Goal: Task Accomplishment & Management: Manage account settings

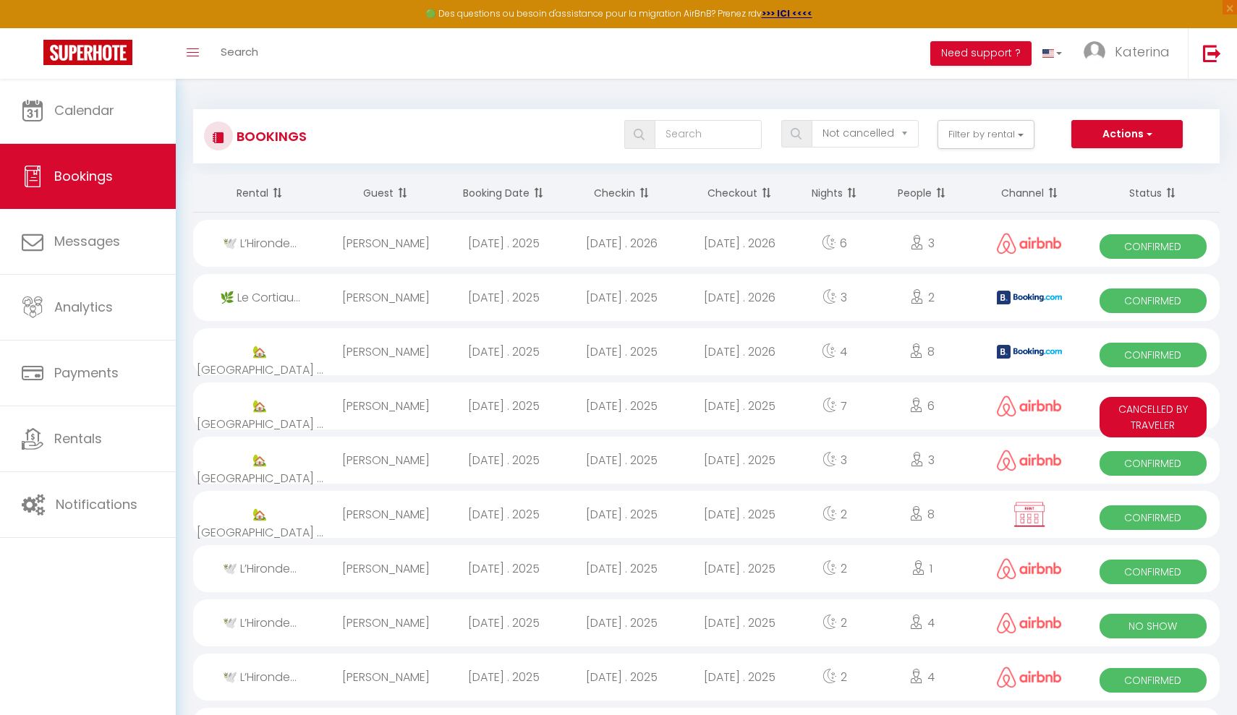
select select "not_cancelled"
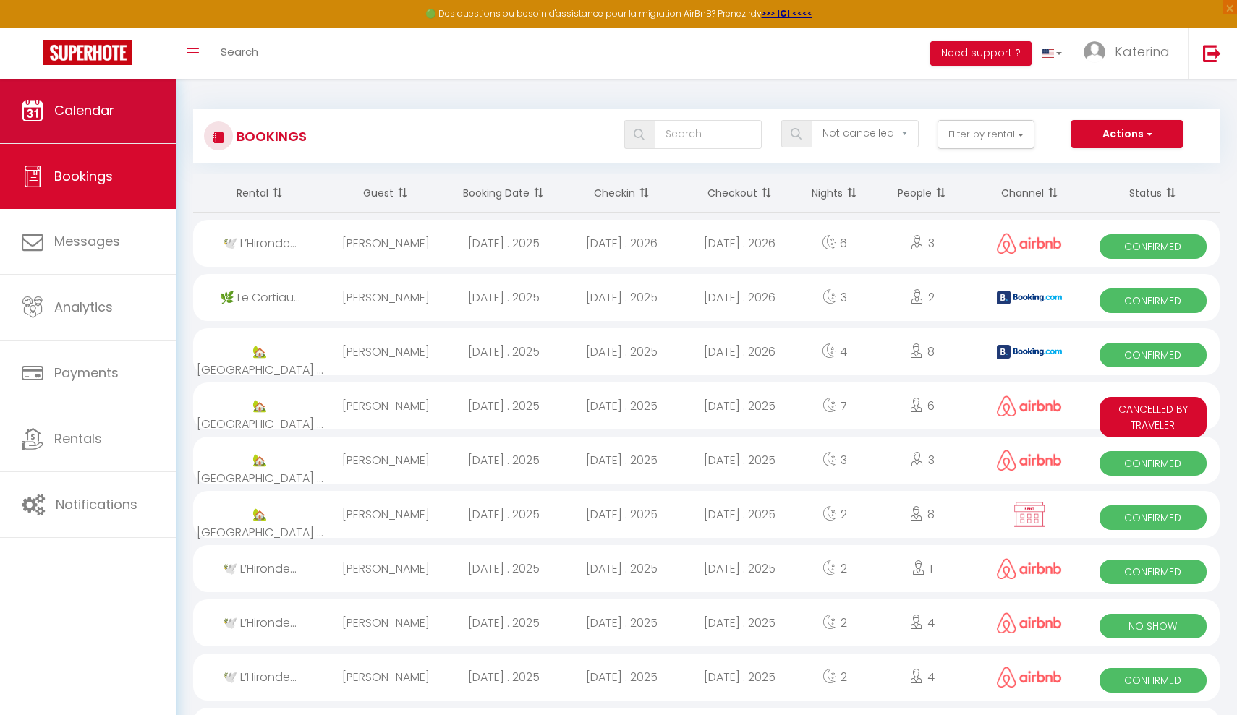
click at [99, 115] on span "Calendar" at bounding box center [84, 110] width 60 height 18
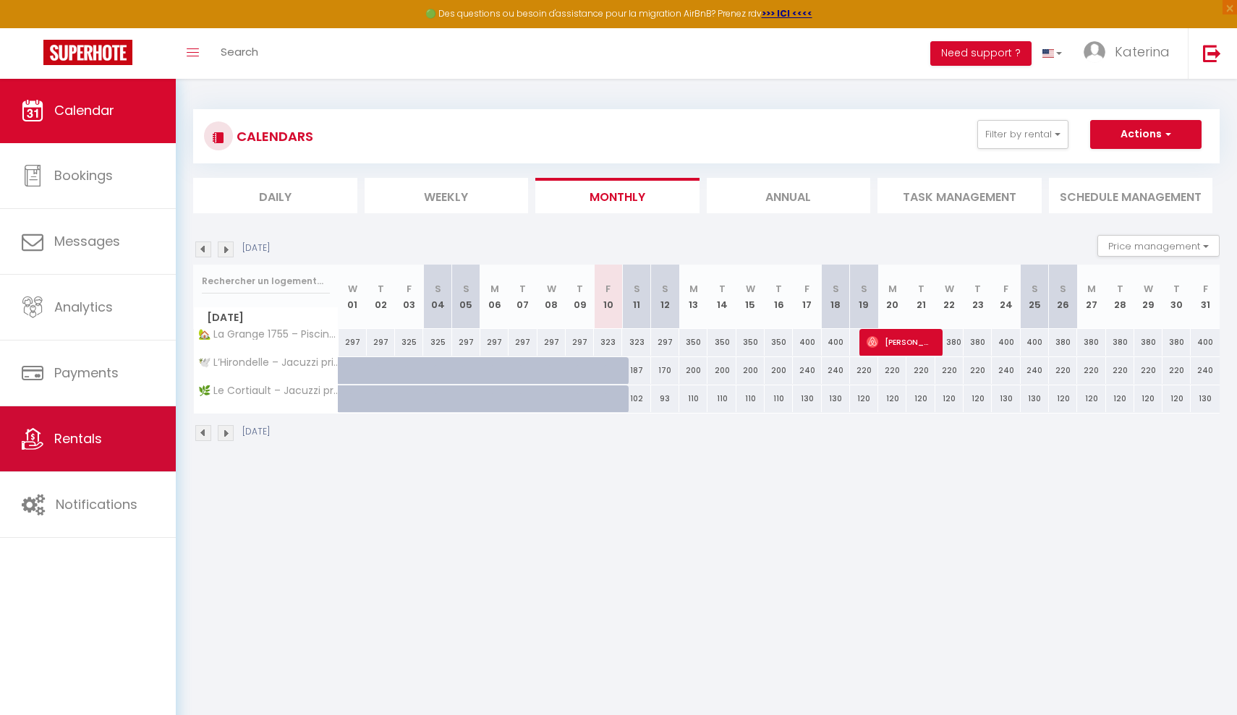
click at [78, 445] on span "Rentals" at bounding box center [78, 439] width 48 height 18
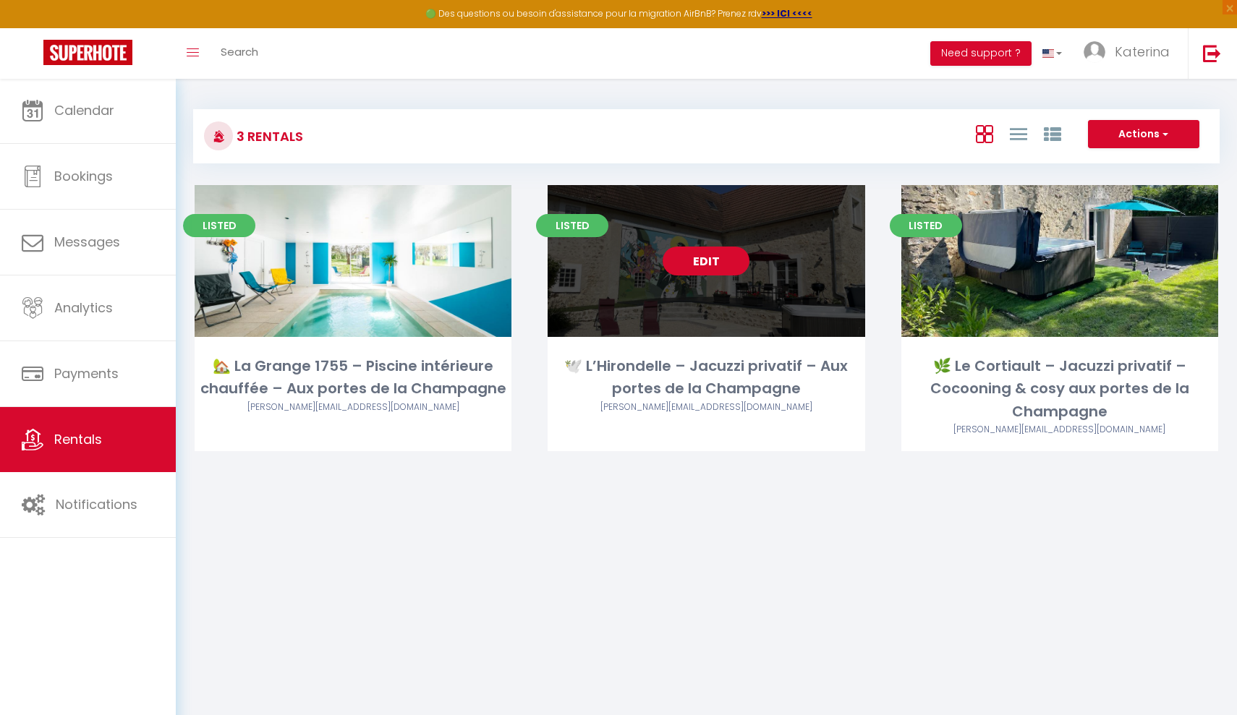
click at [718, 262] on link "Edit" at bounding box center [706, 261] width 87 height 29
select select "3"
select select "2"
select select "1"
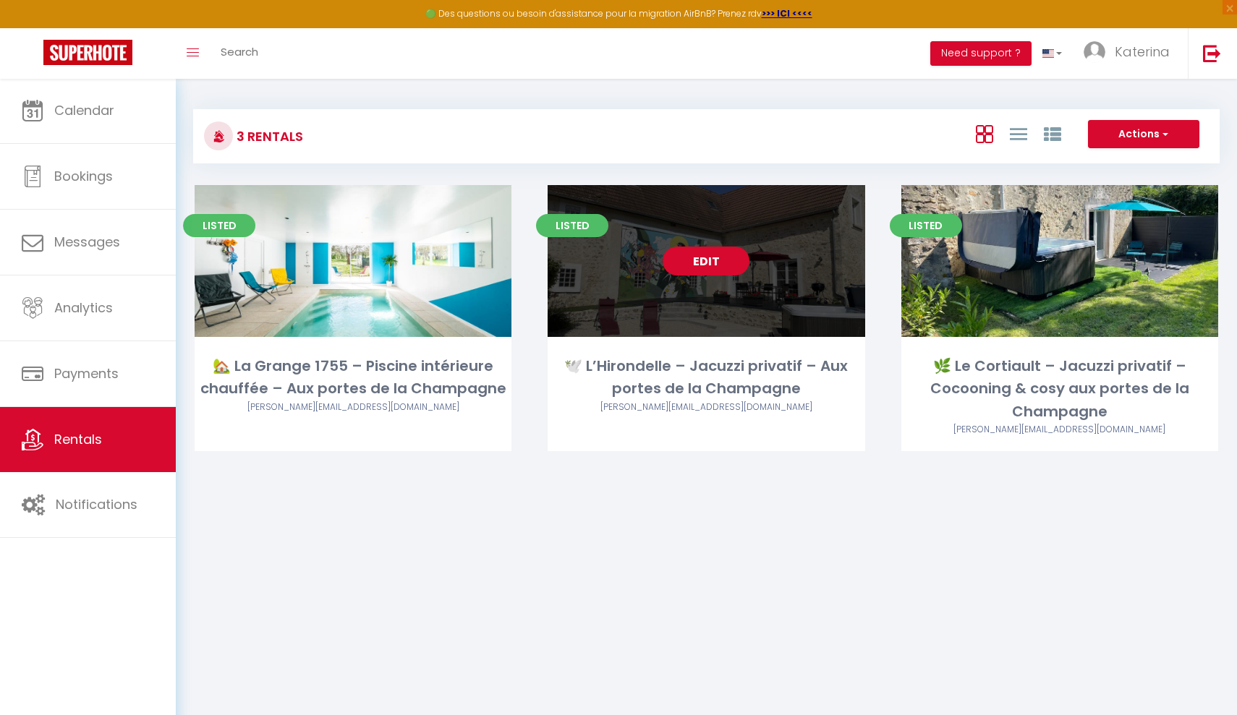
select select
select select "28"
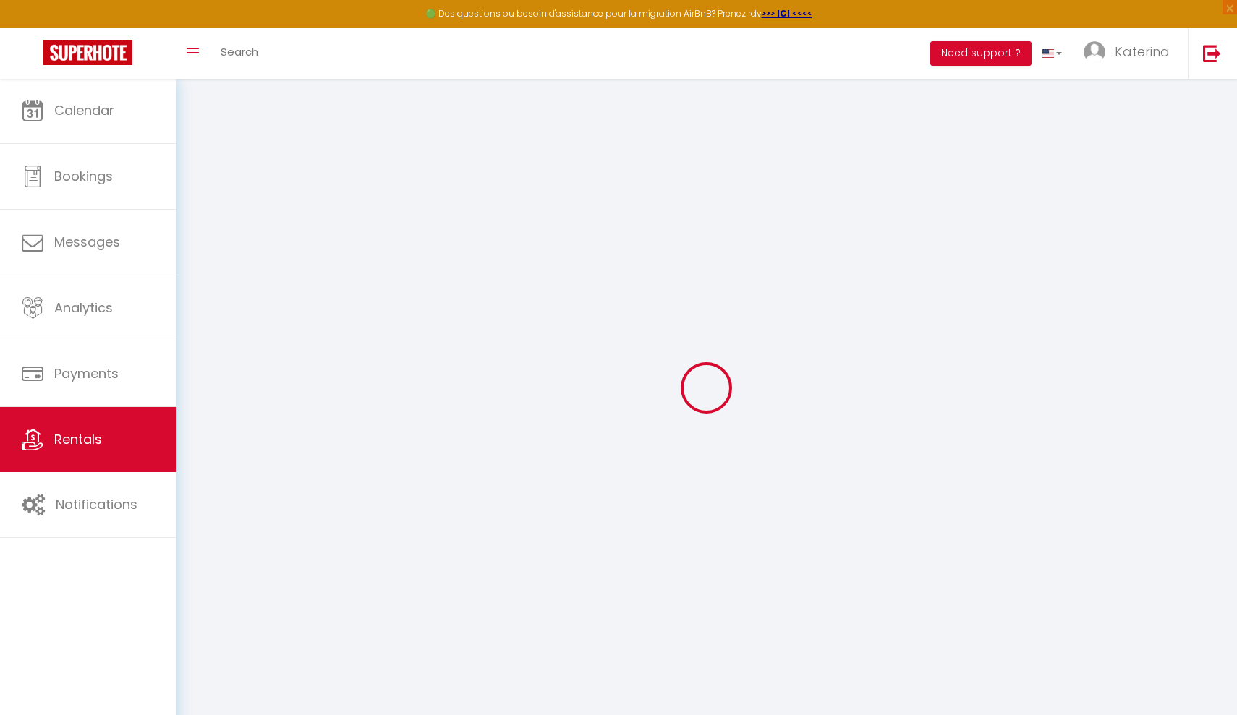
select select
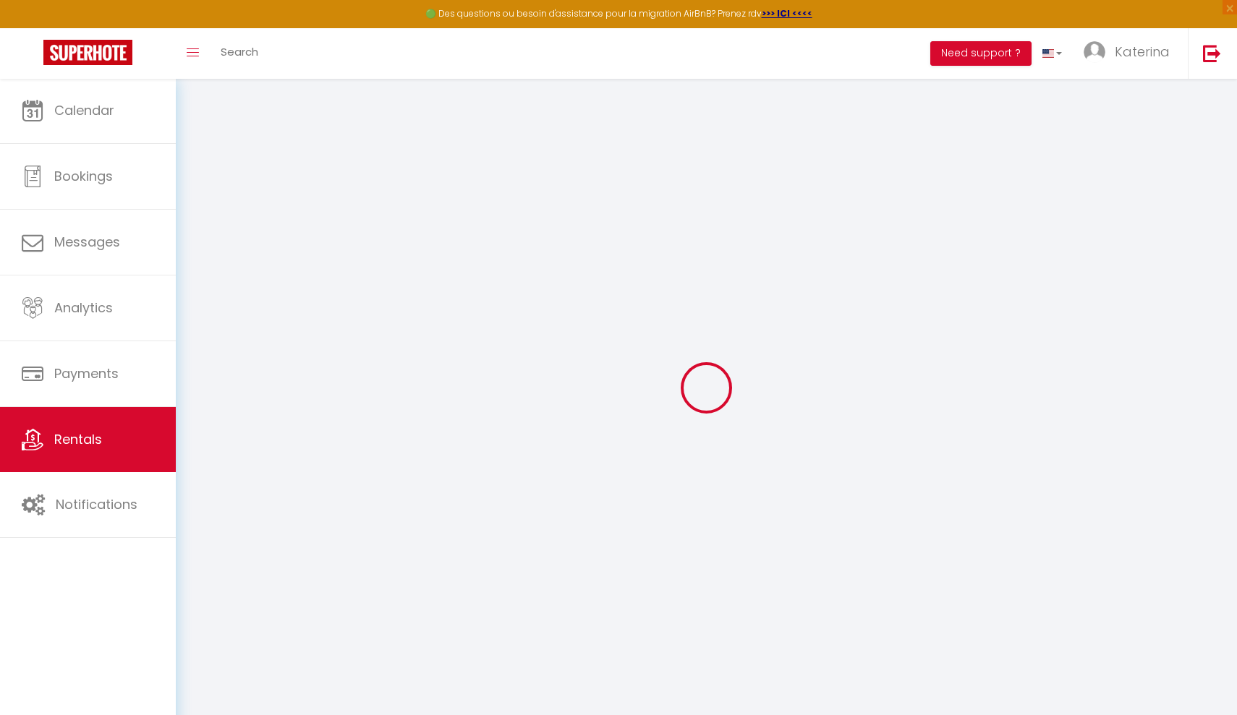
select select
checkbox input "false"
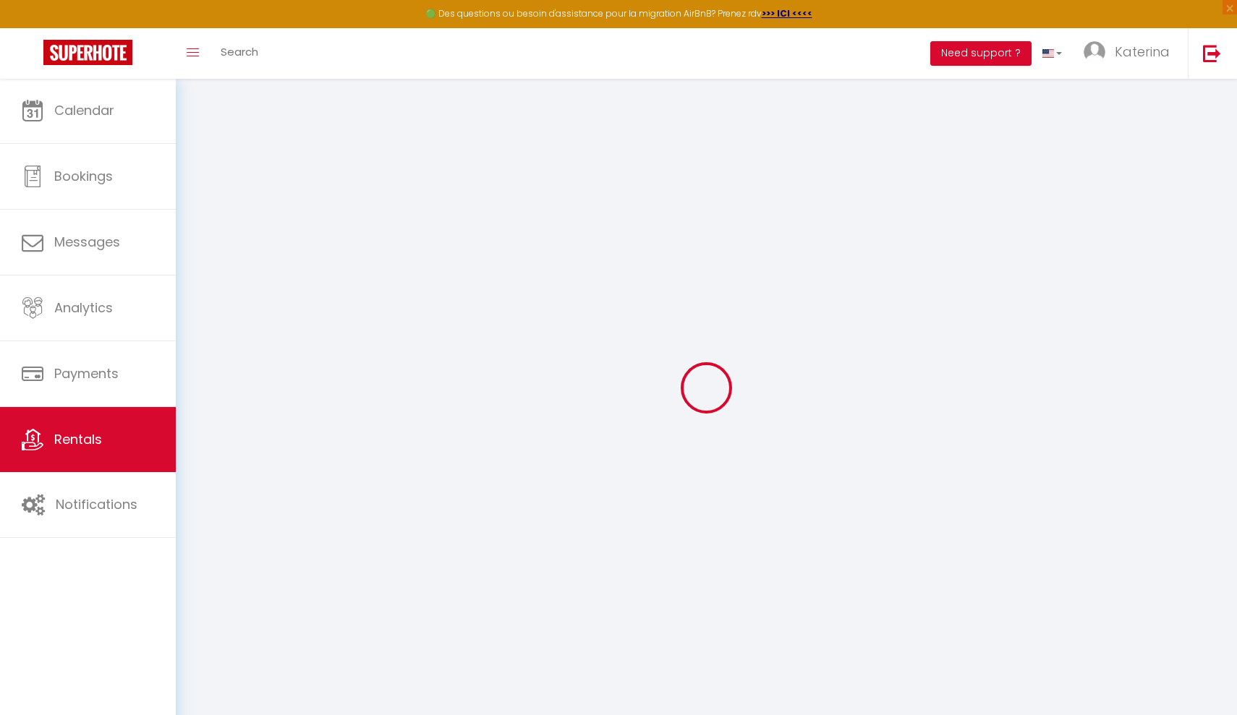
select select
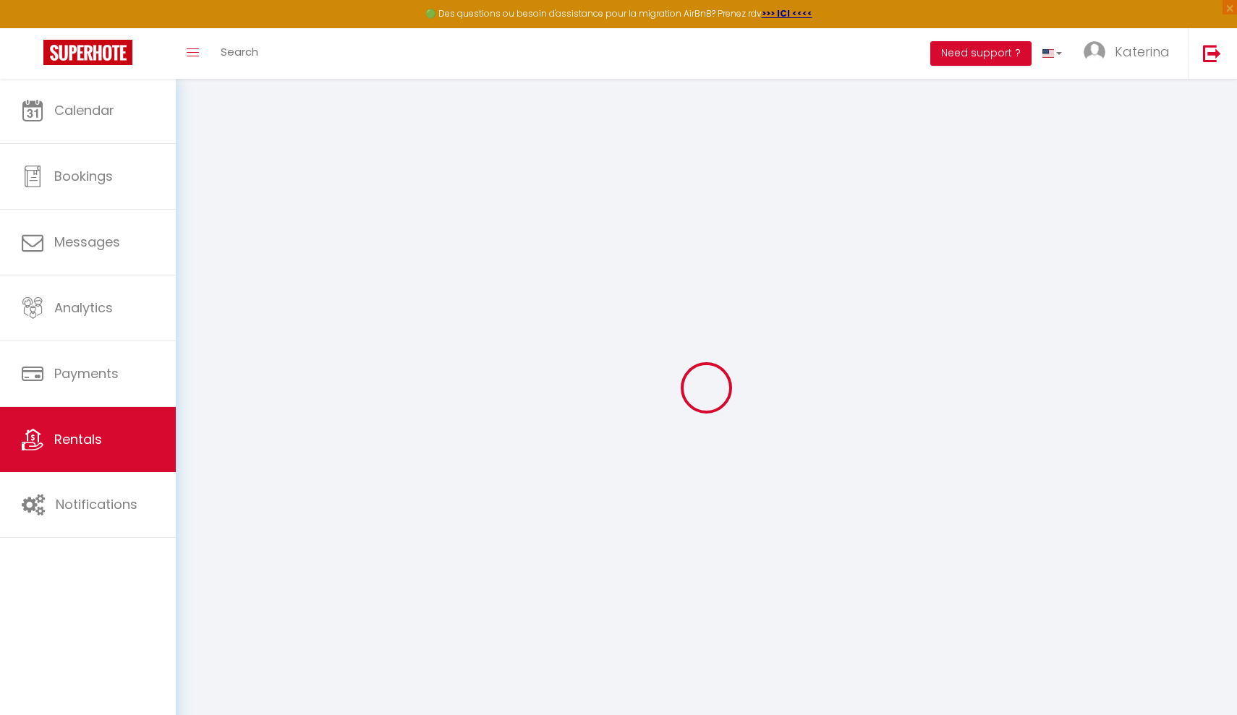
select select
checkbox input "false"
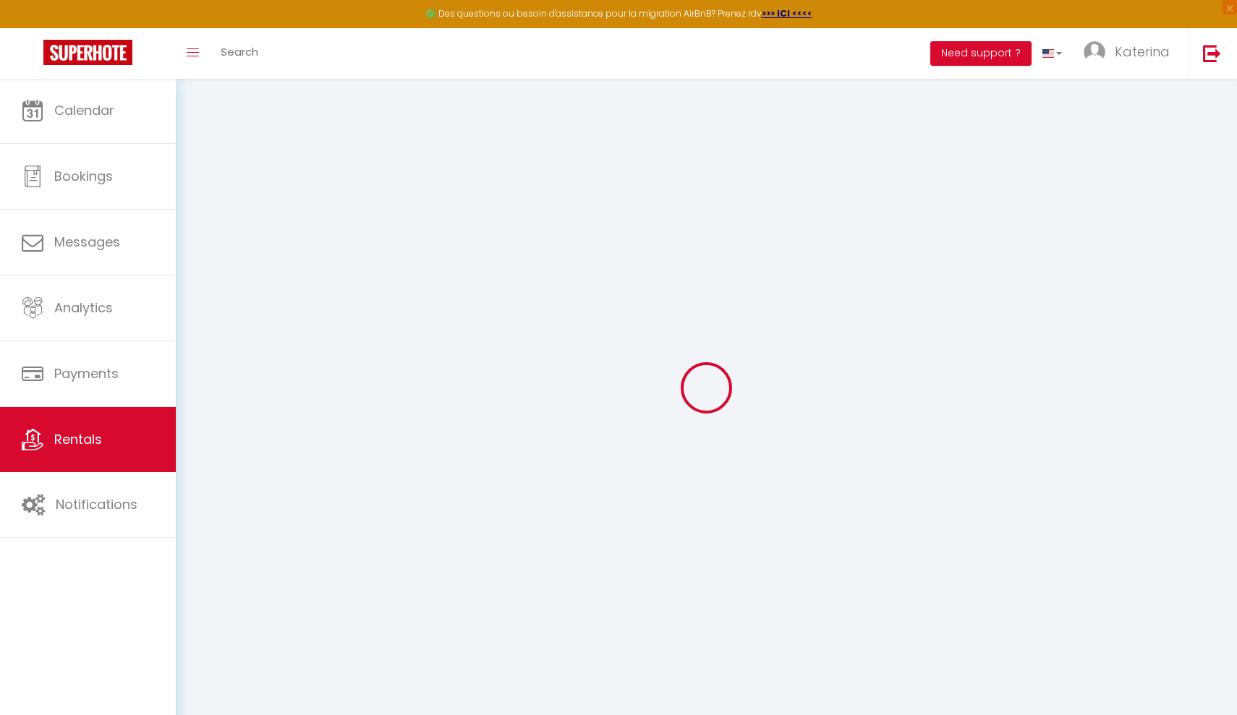
checkbox input "false"
select select
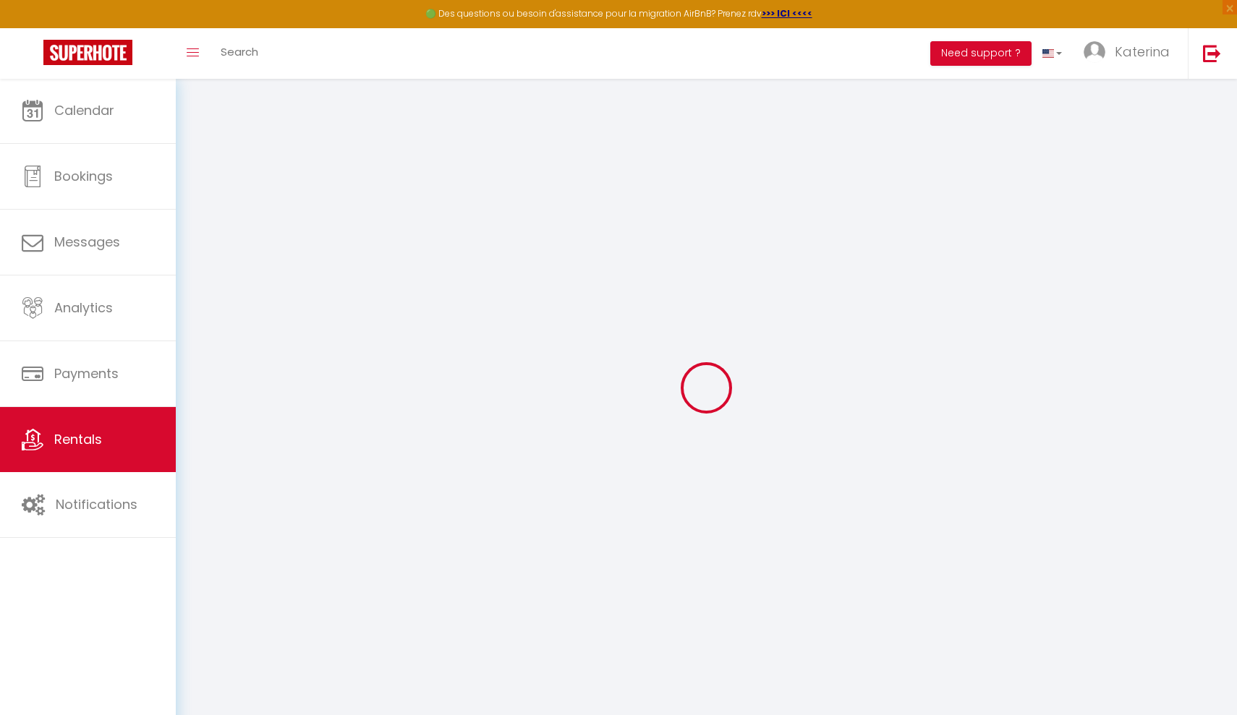
select select
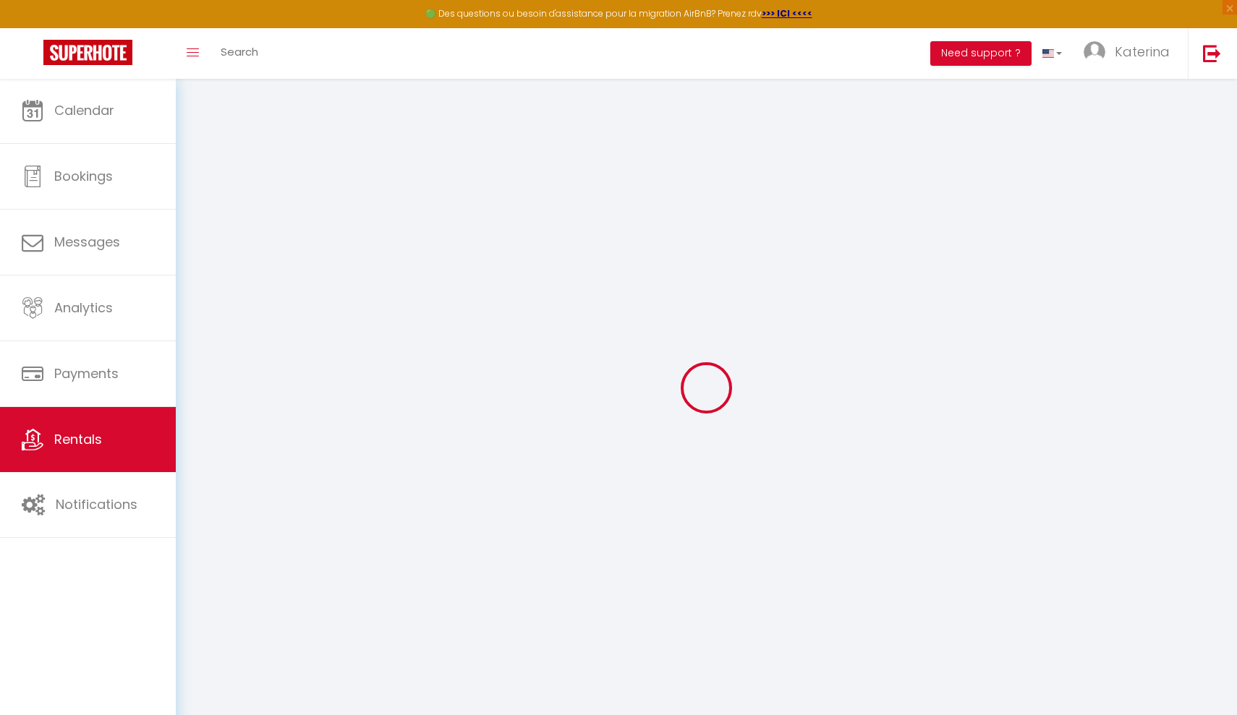
checkbox input "false"
select select
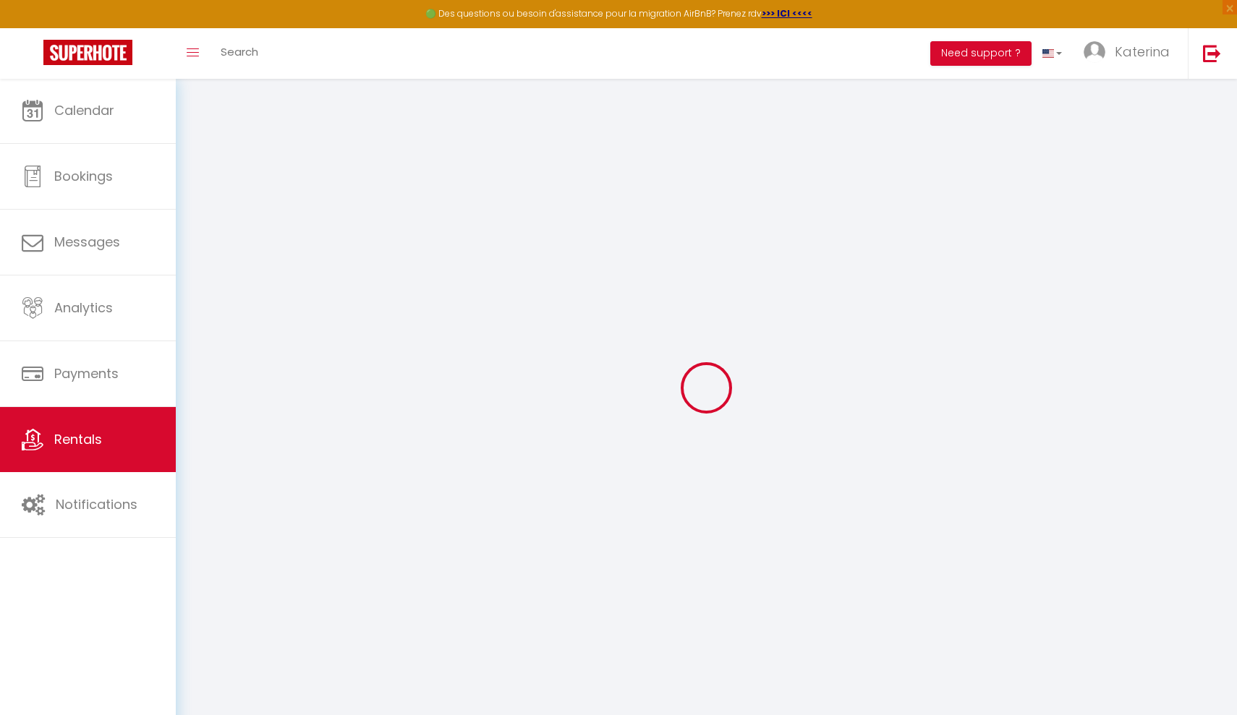
select select
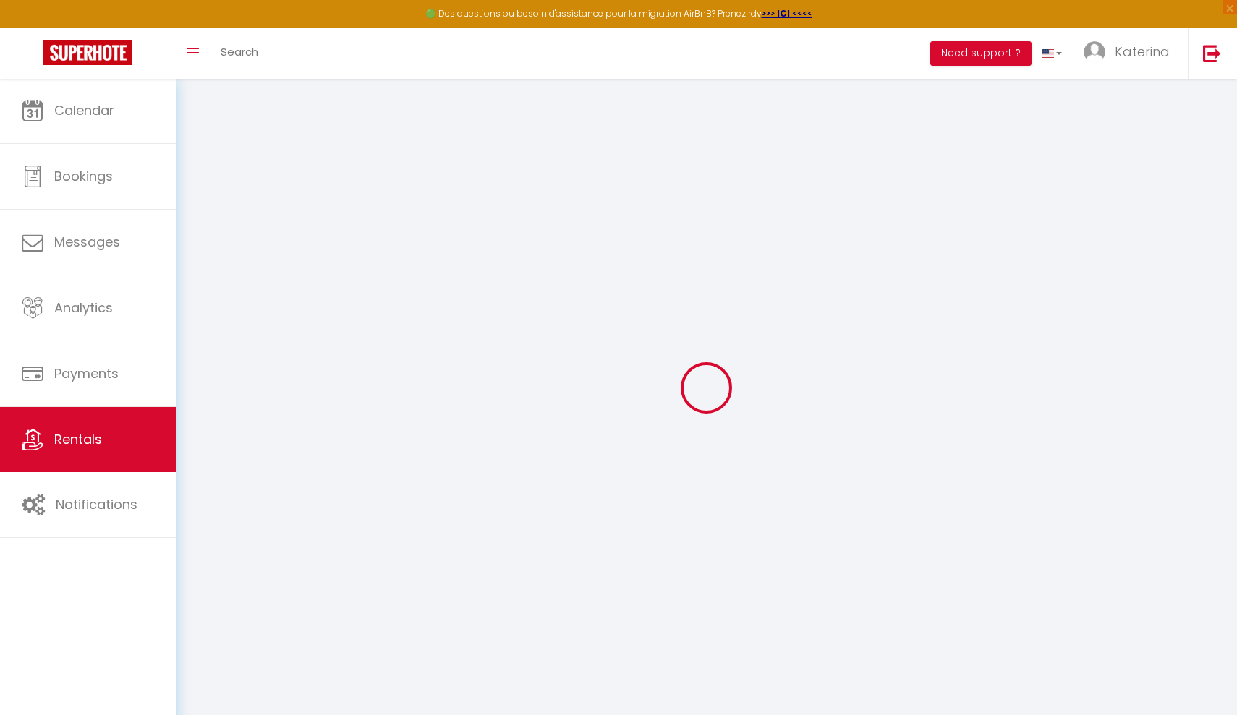
select select
checkbox input "false"
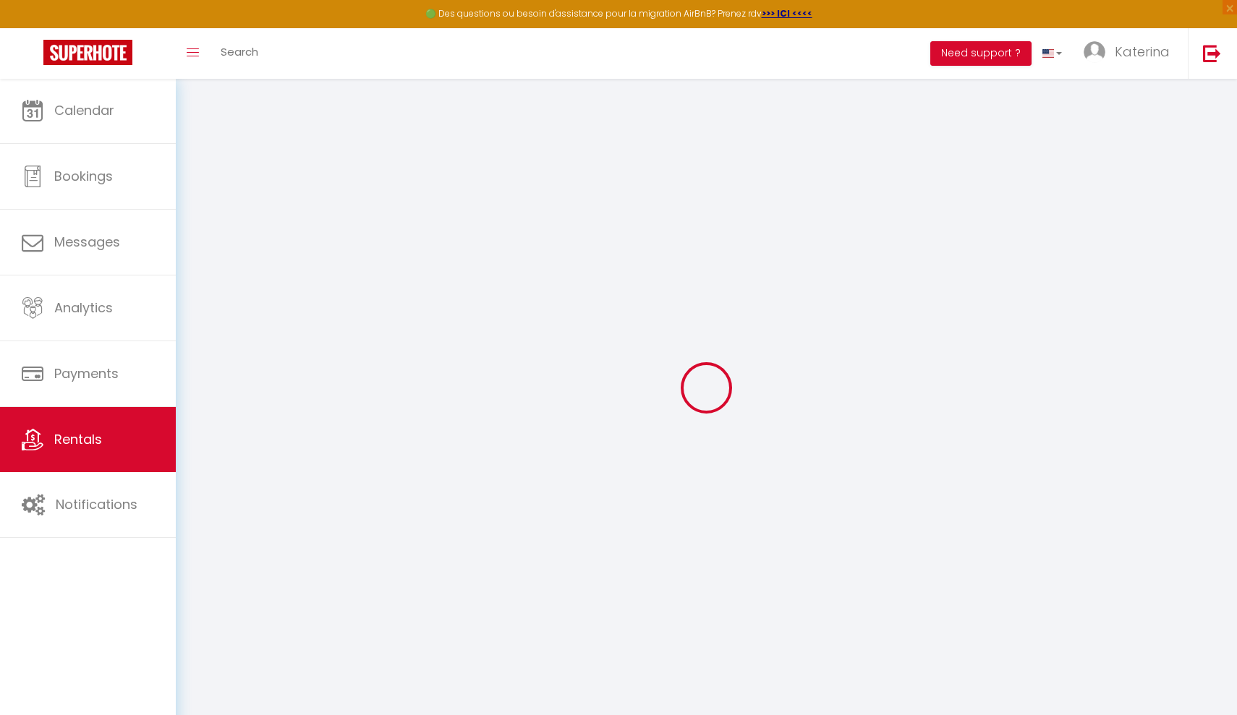
checkbox input "false"
select select
type input "🕊️ L’Hirondelle – Jacuzzi privatif – Aux portes de la Champagne"
type input "Katerina"
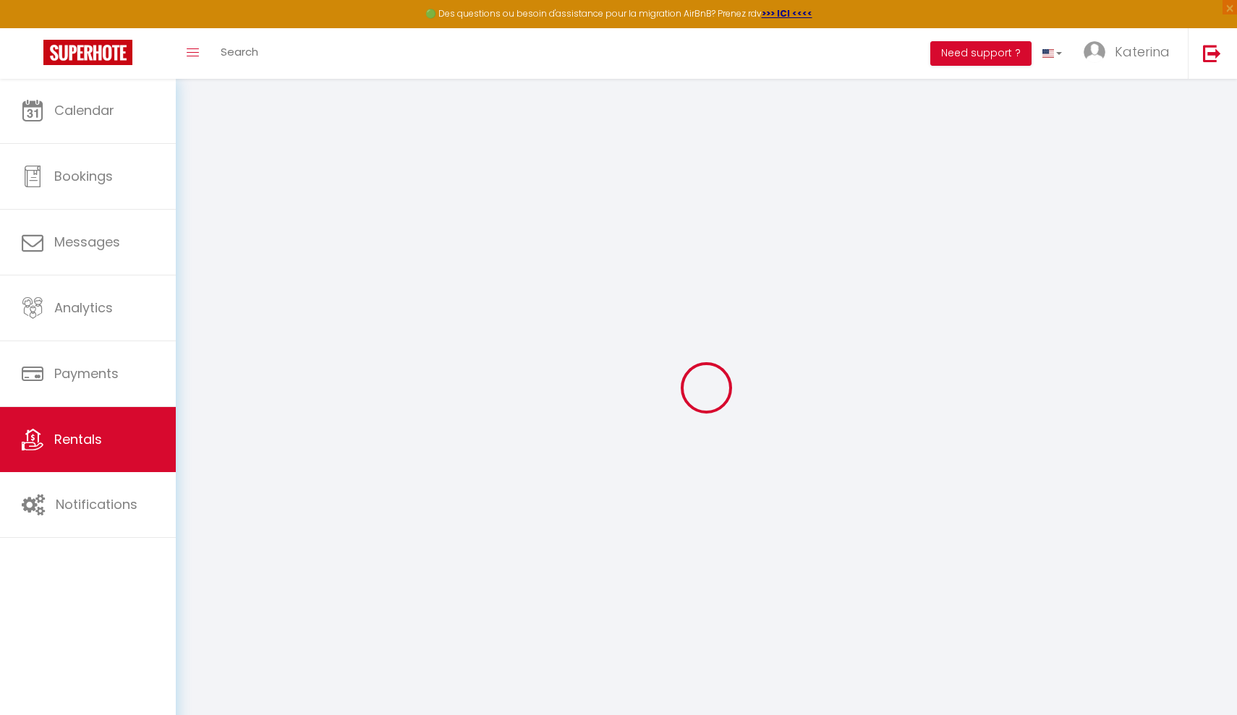
type input "SENNERS"
type input "3 Lieu Dit Courteaux"
type input "02130"
type input "Coulonges-[PERSON_NAME]"
select select "houses"
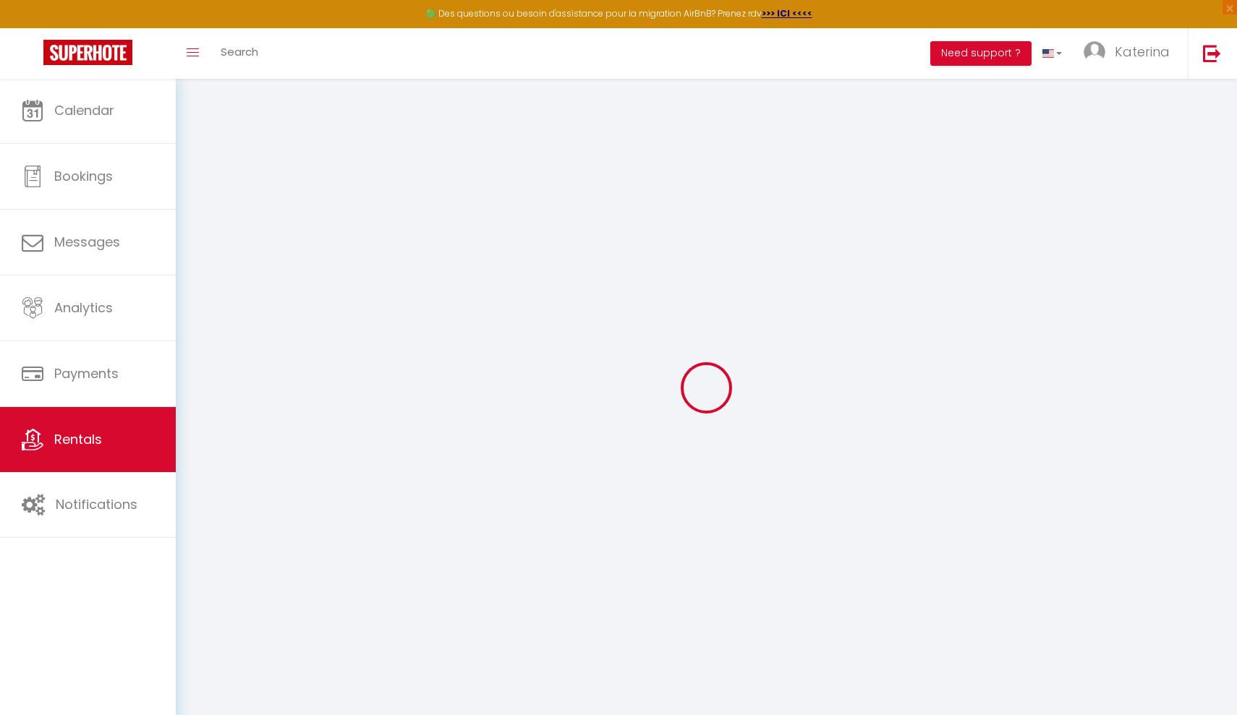
select select "2"
type input "180"
type input "70"
type input "1.54"
type input "300"
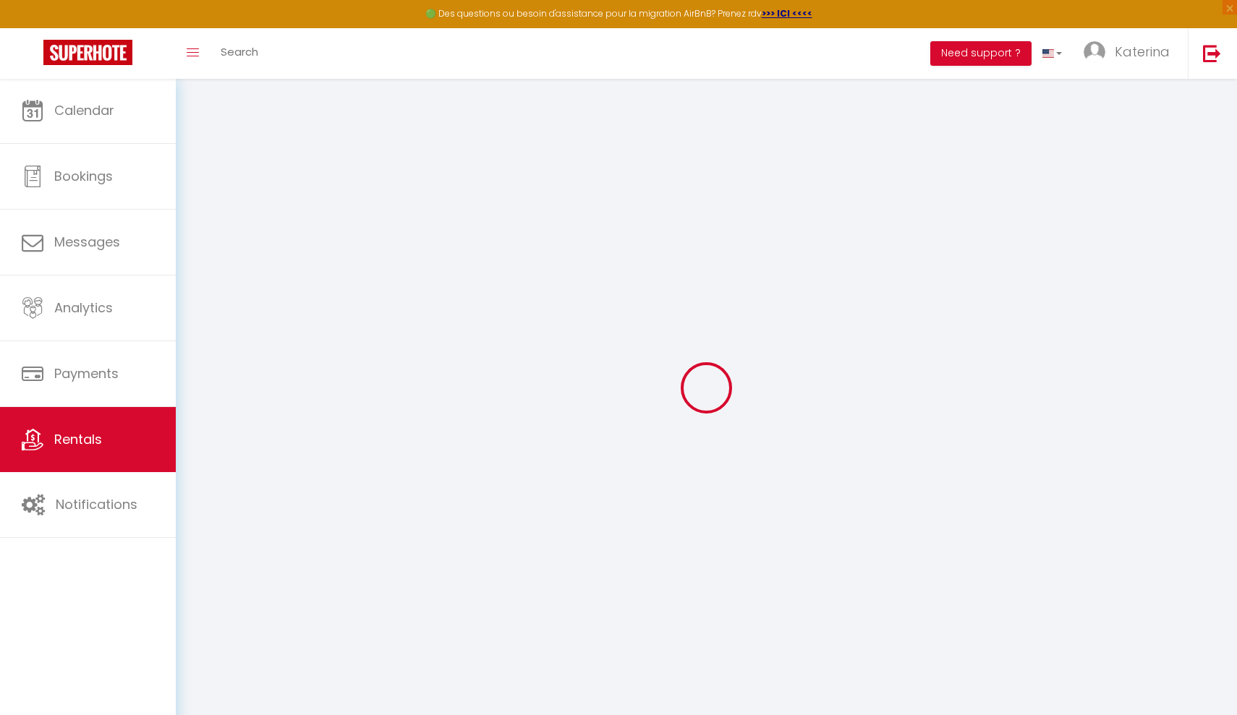
type input "10"
select select
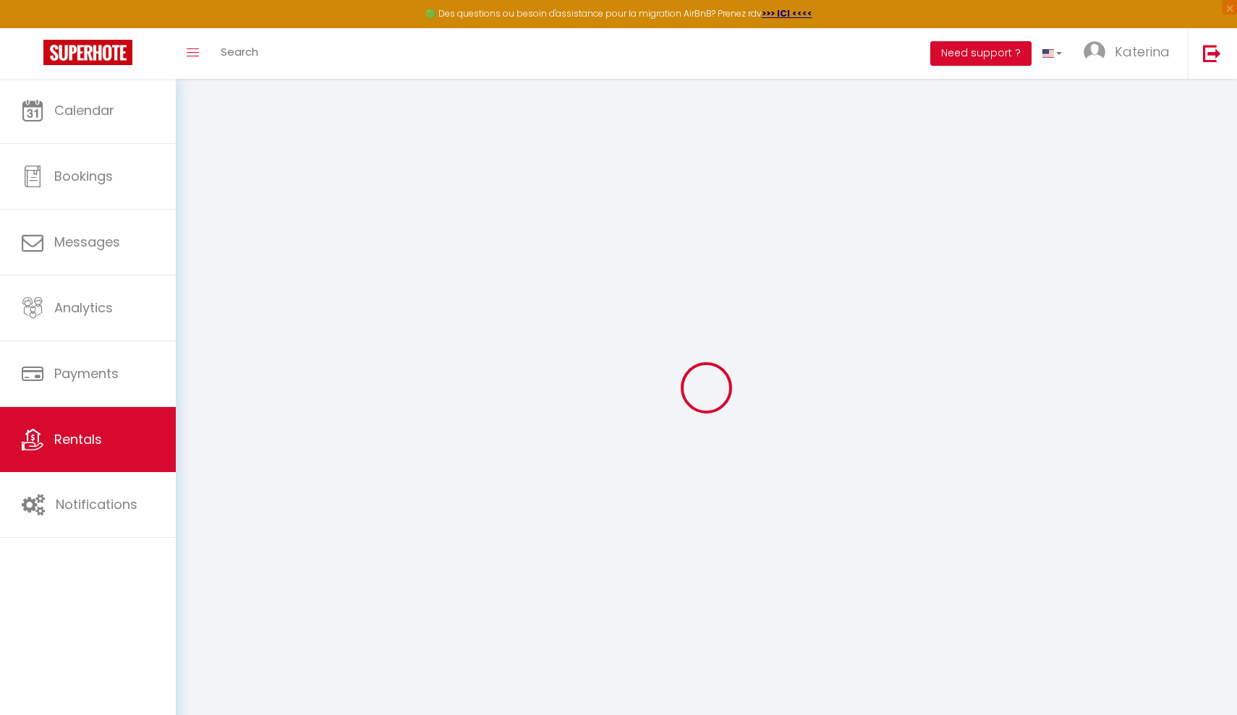
select select
type input "Courteaux"
type input "02130"
type input "Coulonges-[PERSON_NAME]"
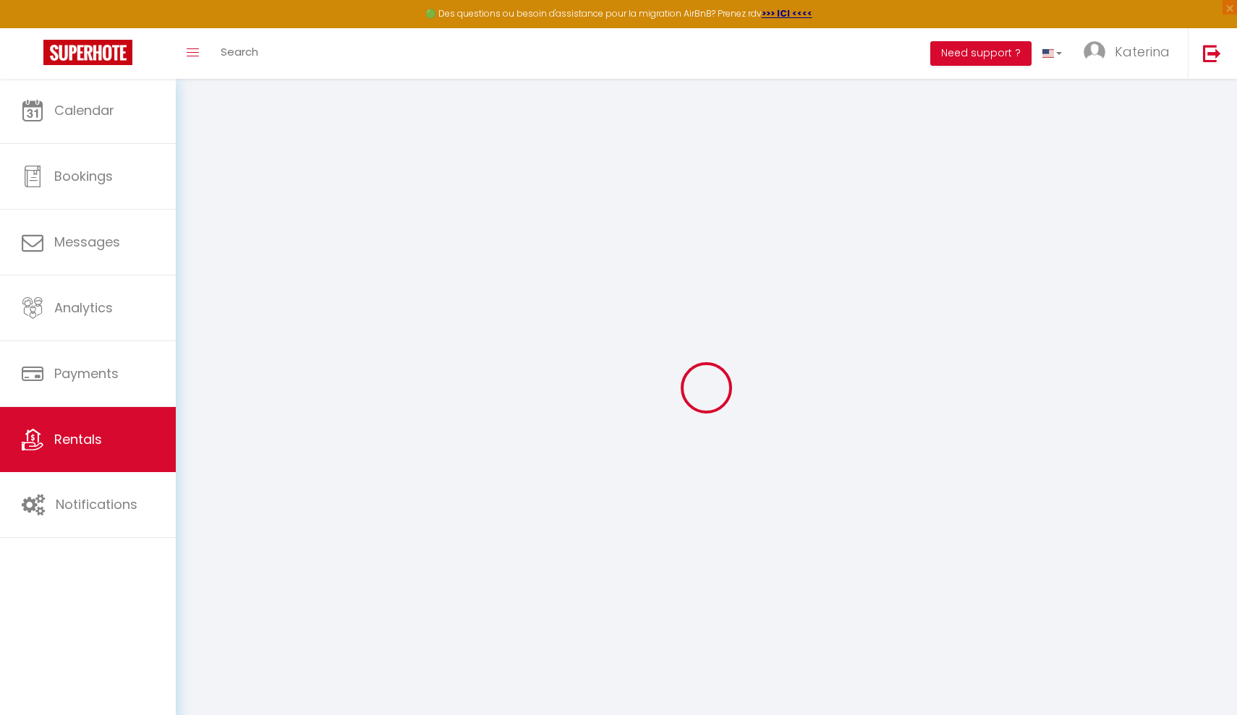
type input "[PERSON_NAME][EMAIL_ADDRESS][DOMAIN_NAME]"
select select "16016"
checkbox input "false"
checkbox input "true"
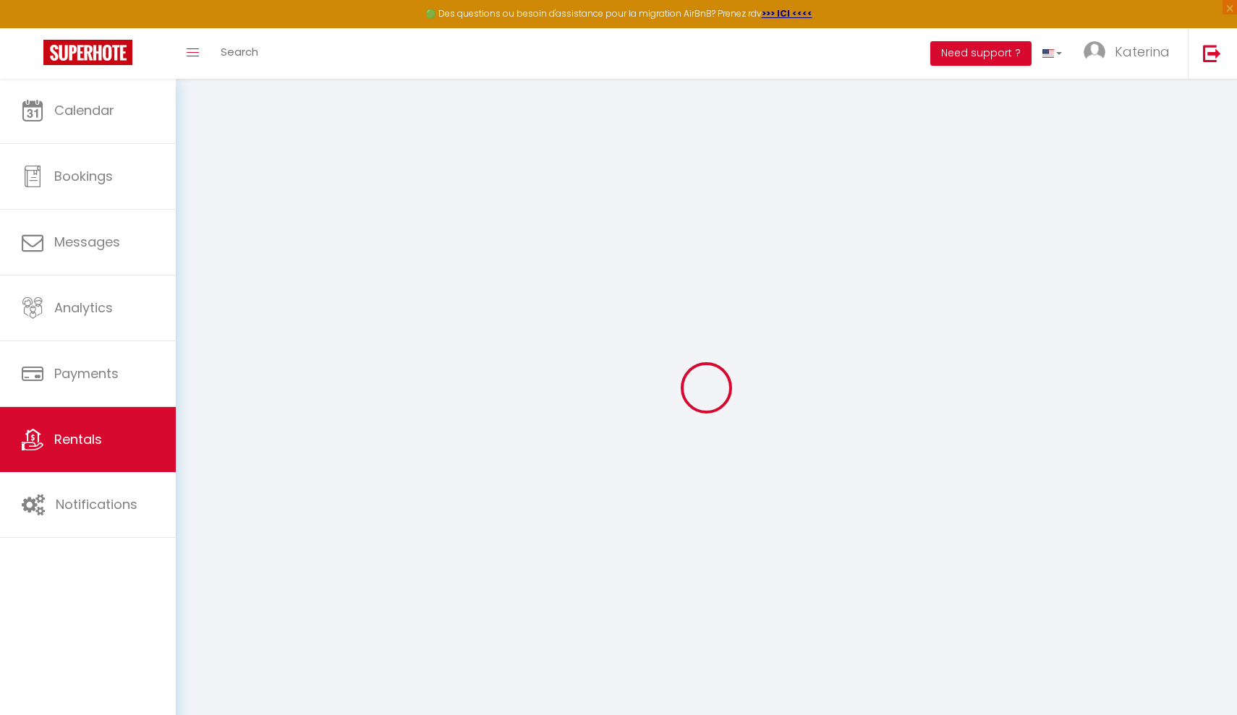
checkbox input "true"
type input "0"
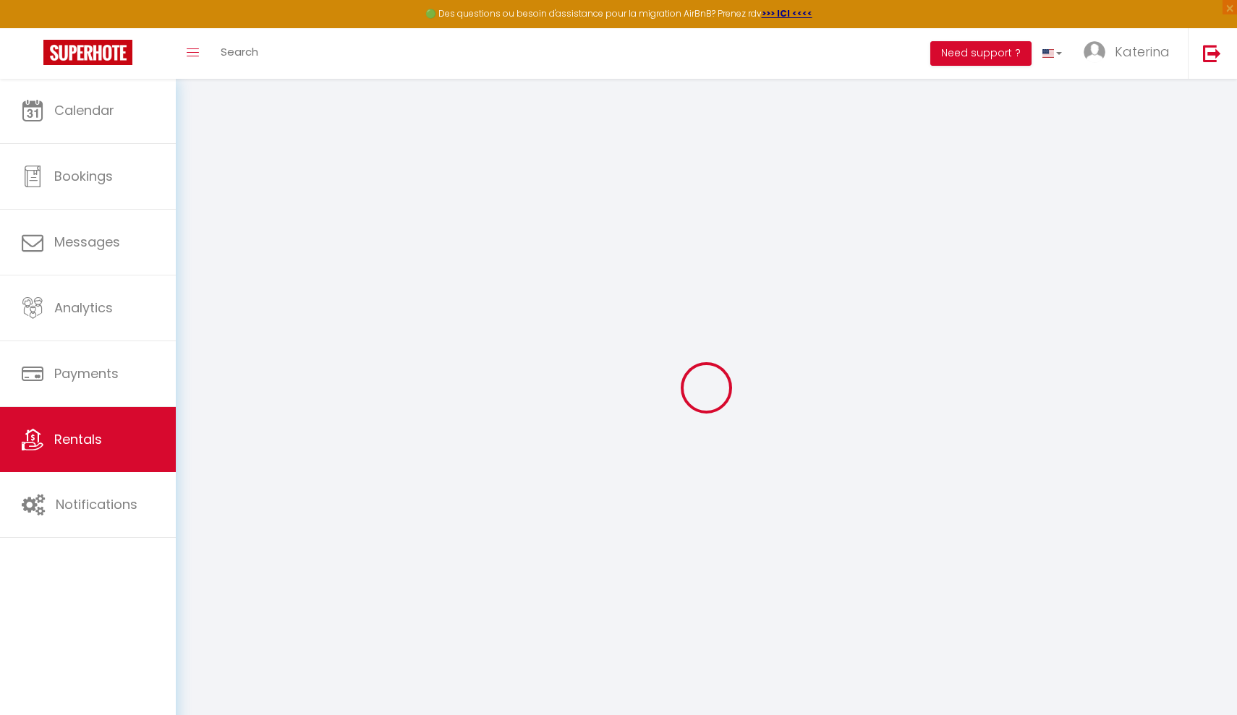
select select
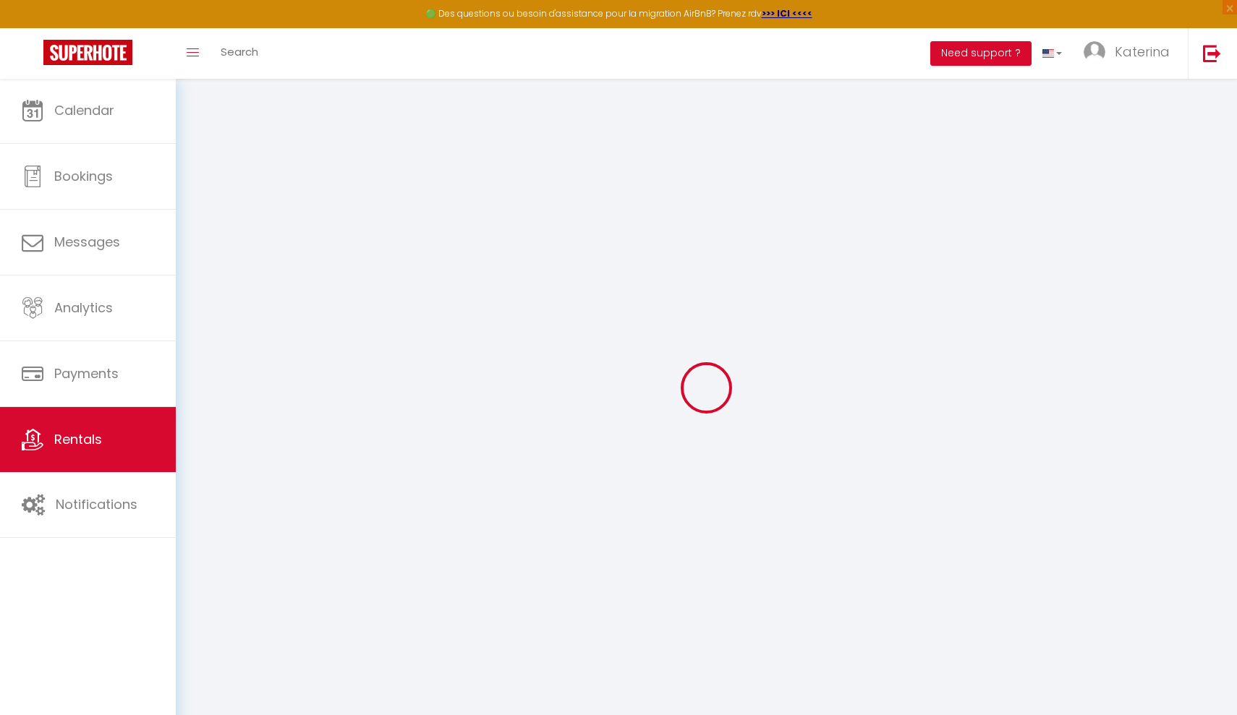
select select
checkbox input "false"
checkbox input "true"
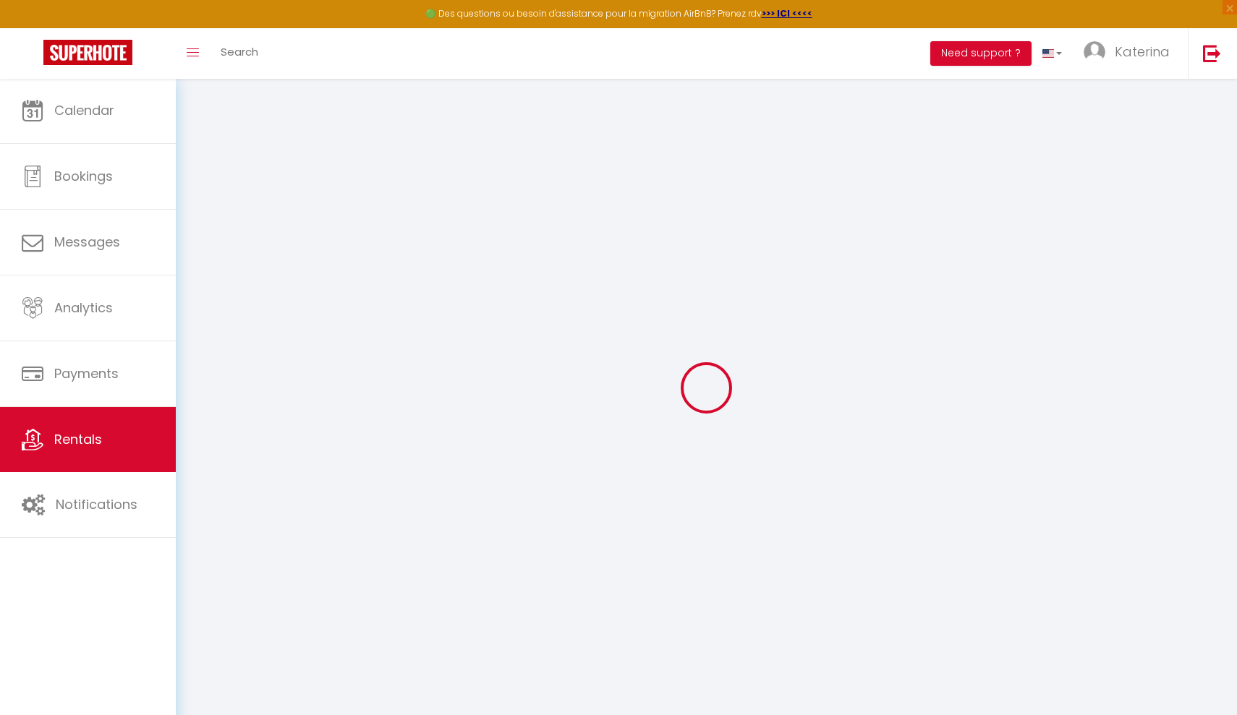
select select
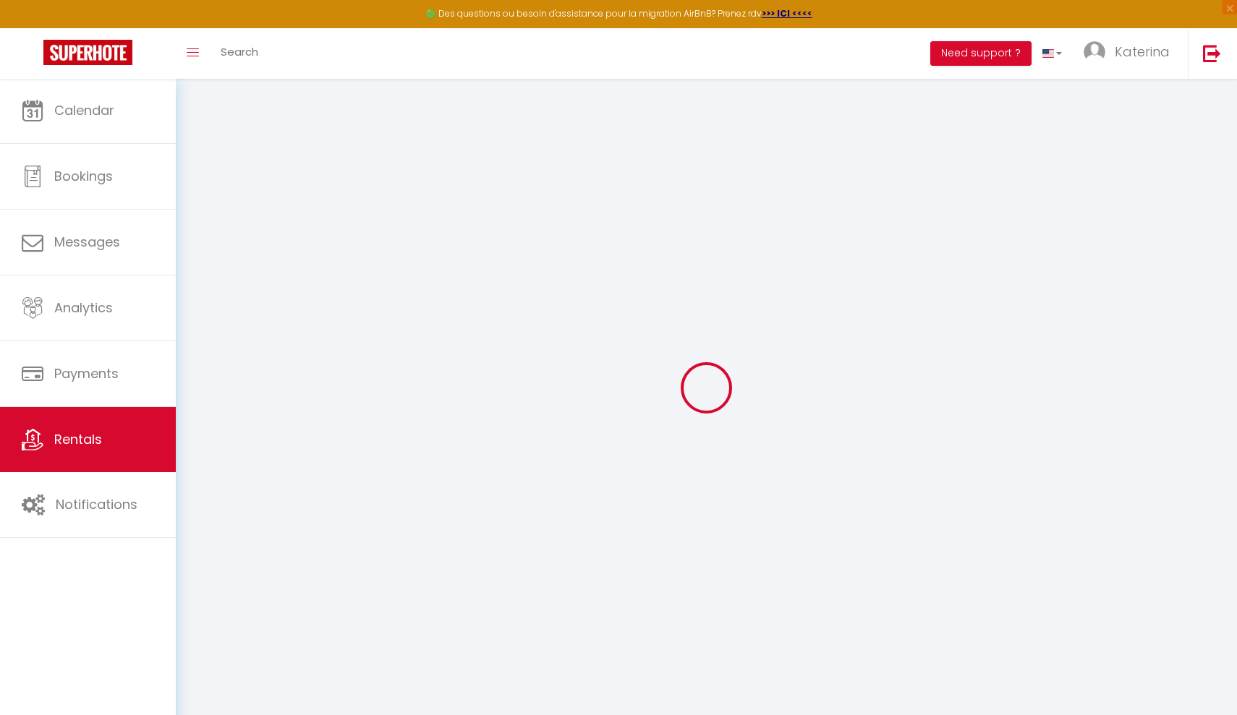
select select
checkbox input "false"
checkbox input "true"
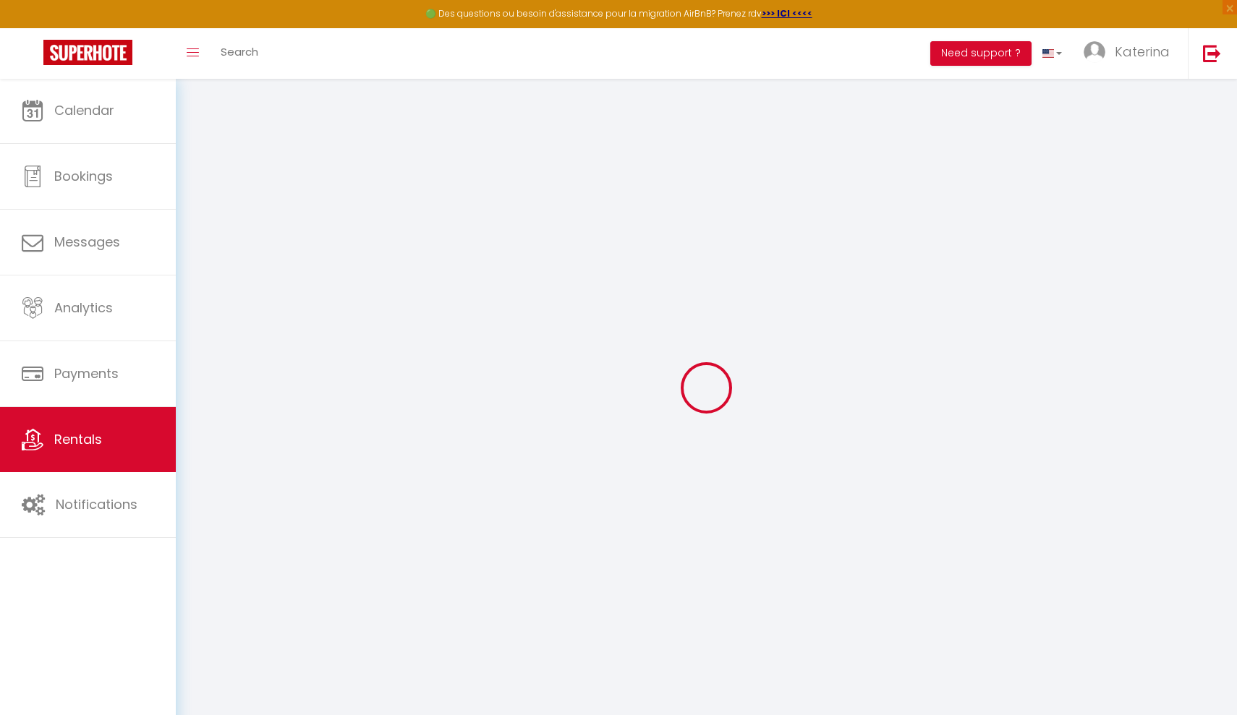
checkbox input "false"
checkbox input "true"
checkbox input "false"
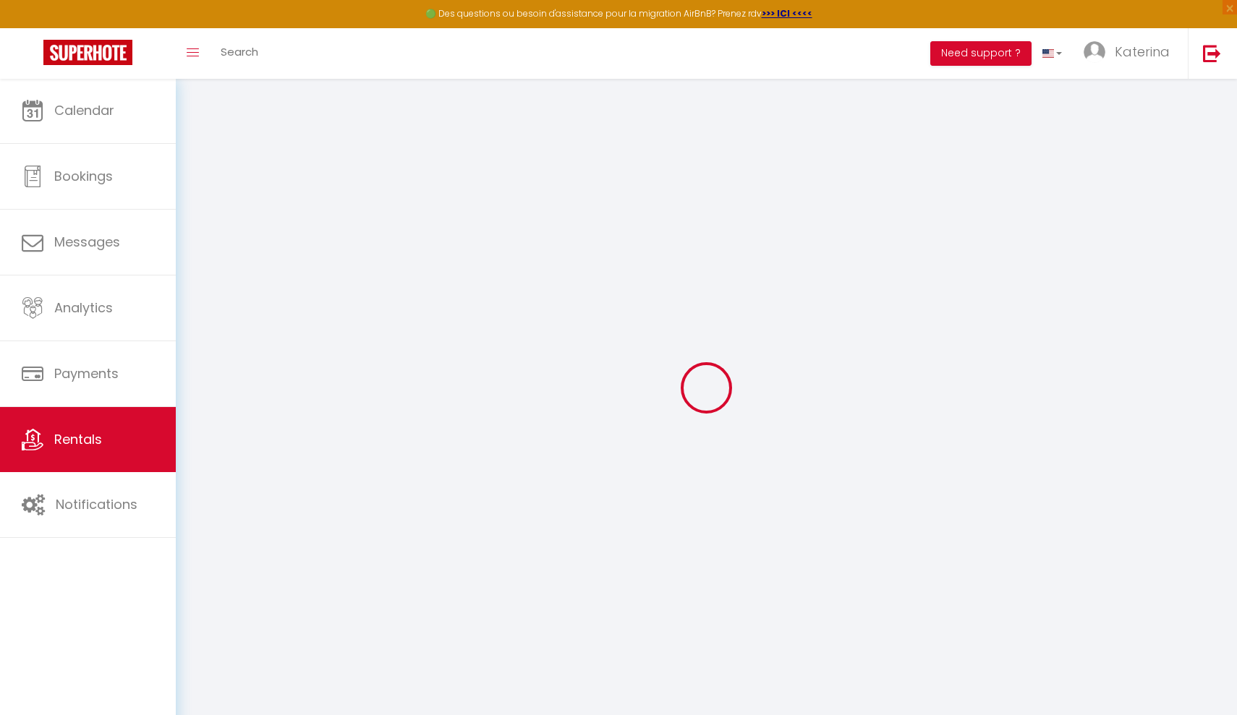
checkbox input "true"
checkbox input "false"
checkbox input "true"
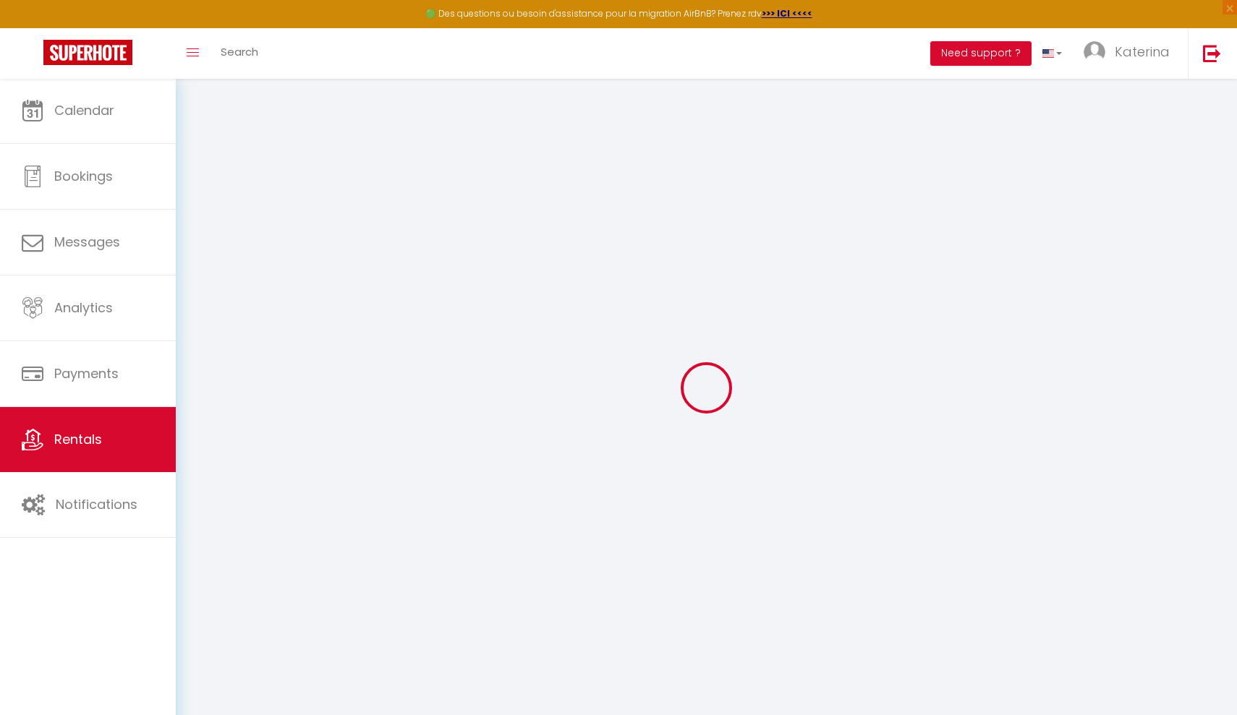
checkbox input "true"
select select "15:00"
select select
select select "11:00"
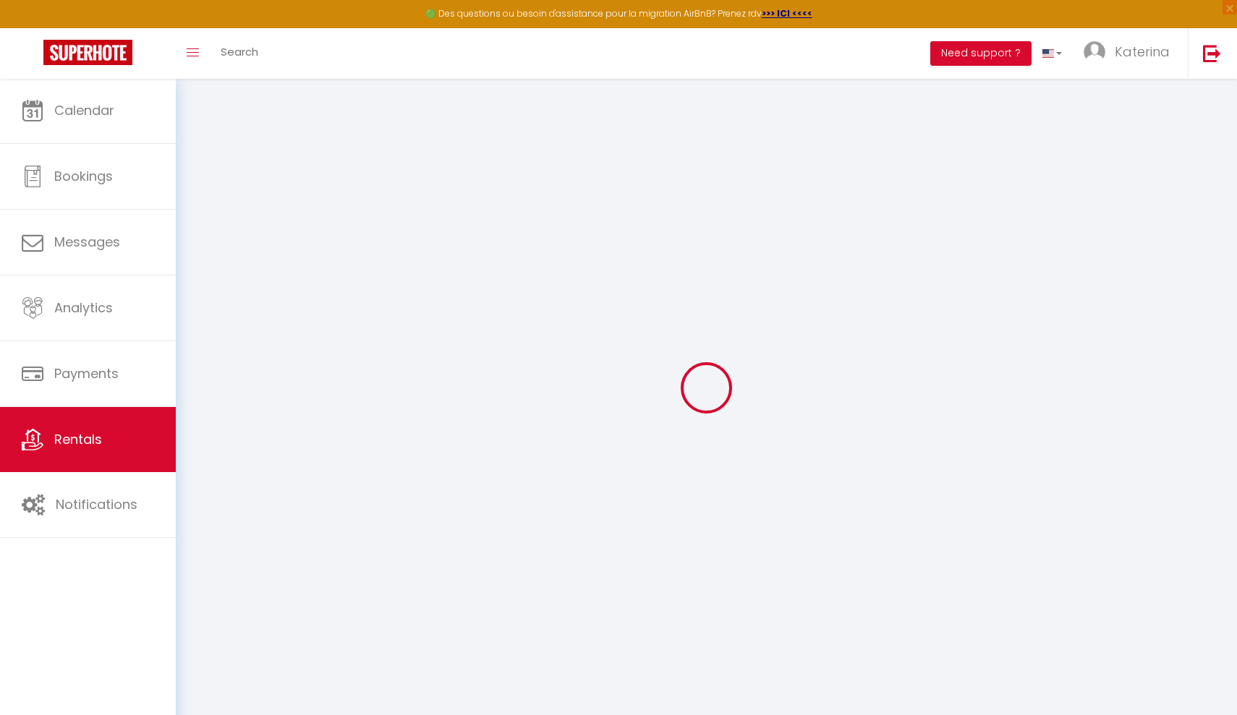
select select "30"
select select "15"
select select "07:00"
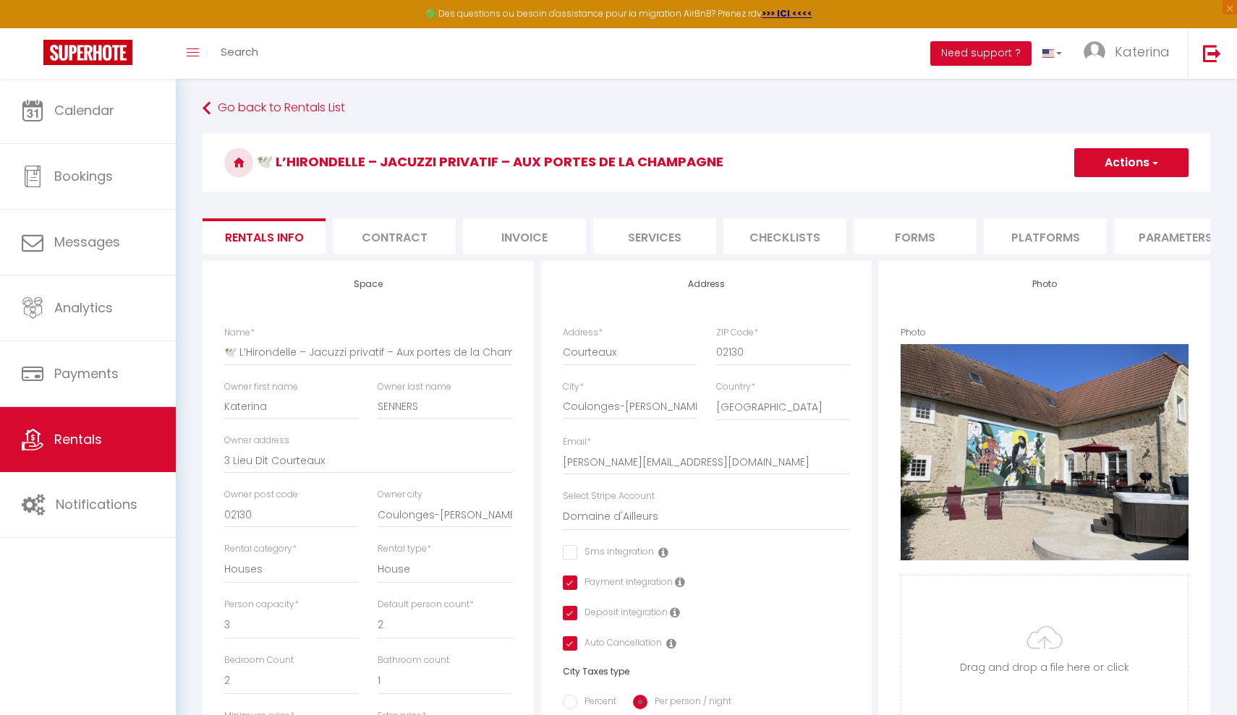
click at [1158, 232] on li "Parameters" at bounding box center [1175, 235] width 123 height 35
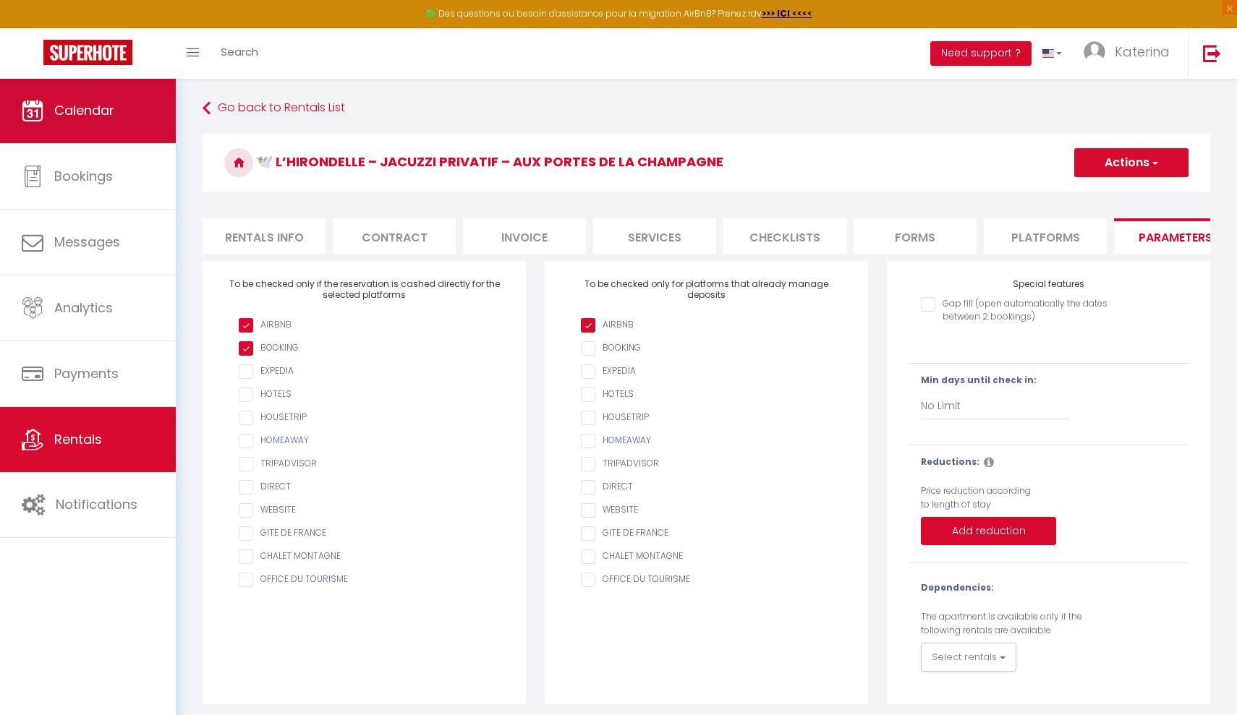
click at [88, 108] on span "Calendar" at bounding box center [84, 110] width 60 height 18
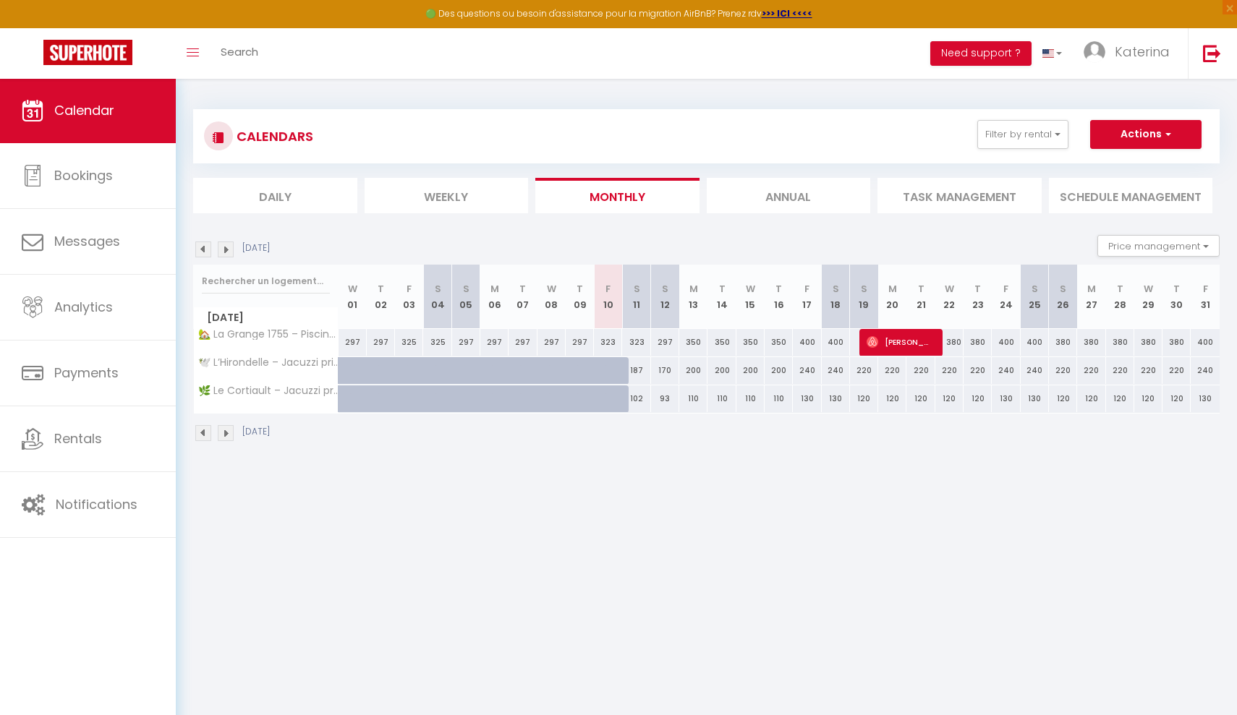
click at [609, 373] on div at bounding box center [618, 378] width 28 height 27
type input "187"
type input "[DATE]"
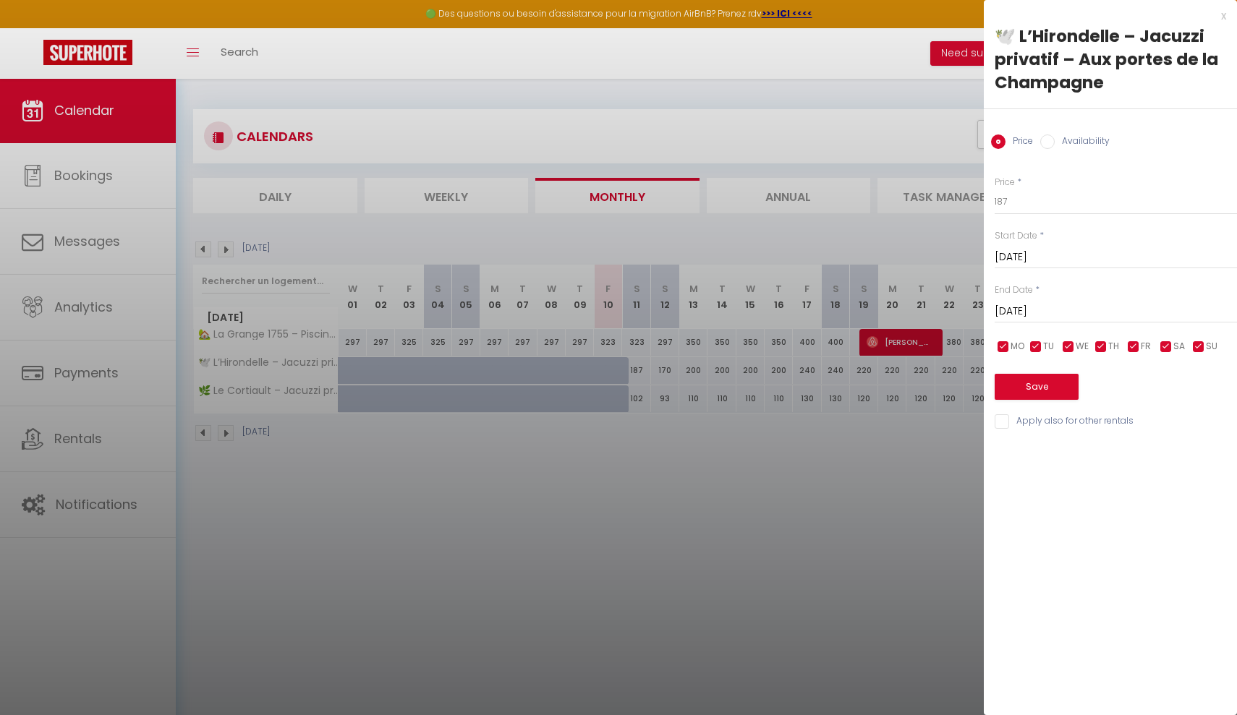
click at [653, 72] on div at bounding box center [618, 357] width 1237 height 715
